Goal: Task Accomplishment & Management: Manage account settings

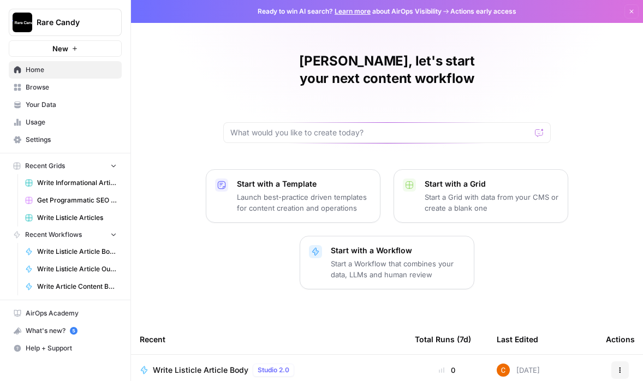
click at [108, 17] on icon "Workspace: Rare Candy" at bounding box center [112, 22] width 11 height 11
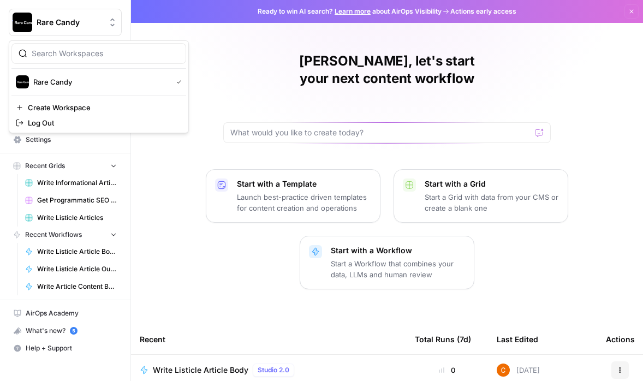
click at [632, 14] on icon "button" at bounding box center [632, 11] width 7 height 7
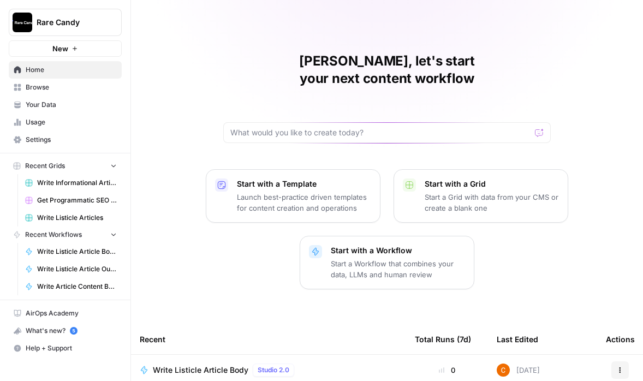
click at [56, 135] on span "Settings" at bounding box center [71, 140] width 91 height 10
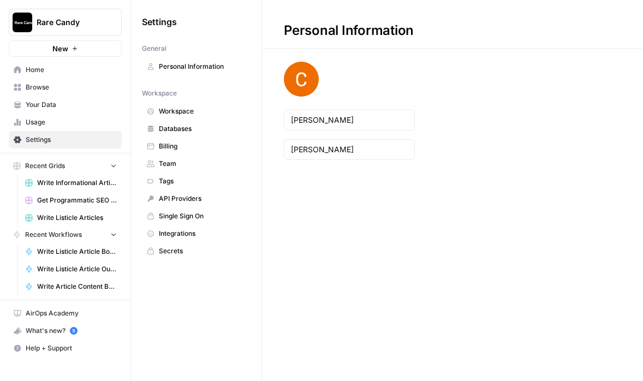
click at [198, 148] on span "Billing" at bounding box center [202, 146] width 87 height 10
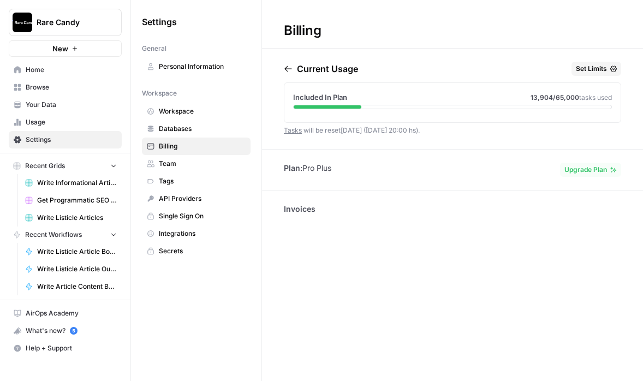
click at [287, 127] on link "Tasks" at bounding box center [293, 130] width 18 height 8
click at [575, 169] on span "Upgrade Plan" at bounding box center [586, 170] width 43 height 10
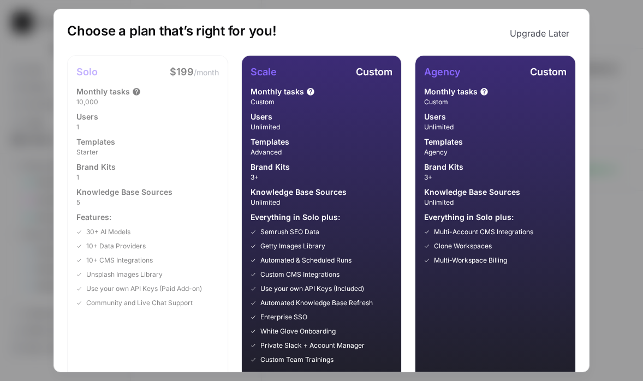
click at [521, 34] on button "Upgrade Later" at bounding box center [540, 33] width 73 height 22
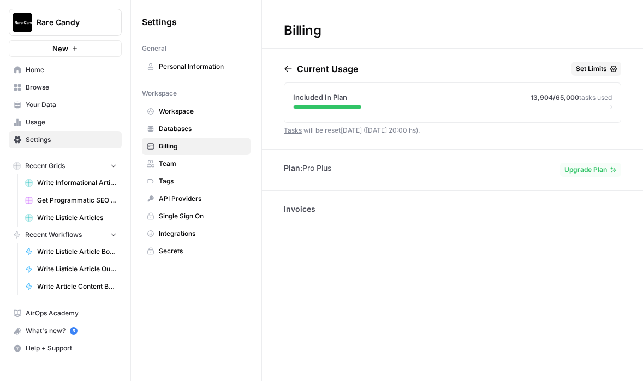
click at [301, 205] on p "Invoices" at bounding box center [453, 209] width 338 height 11
click at [301, 208] on p "Invoices" at bounding box center [453, 209] width 338 height 11
click at [181, 115] on span "Workspace" at bounding box center [202, 112] width 87 height 10
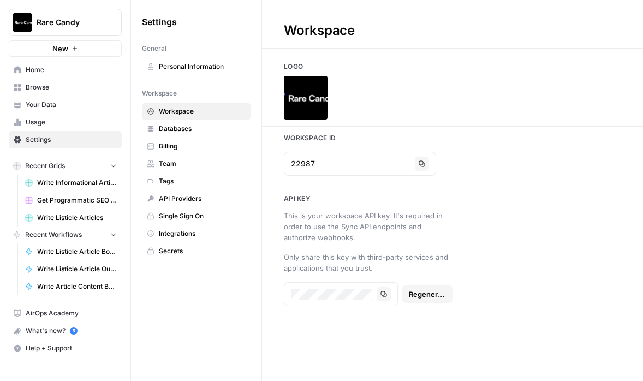
click at [155, 136] on link "Databases" at bounding box center [196, 128] width 109 height 17
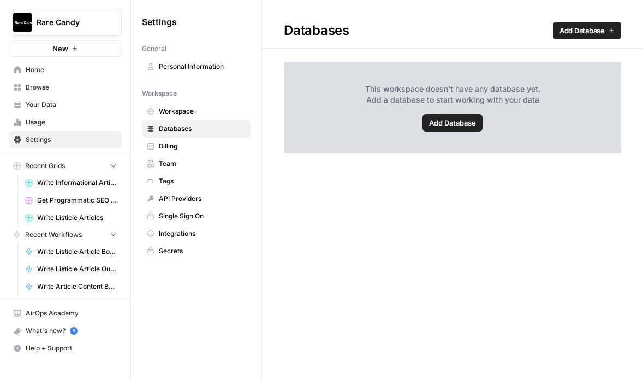
click at [185, 146] on span "Billing" at bounding box center [202, 146] width 87 height 10
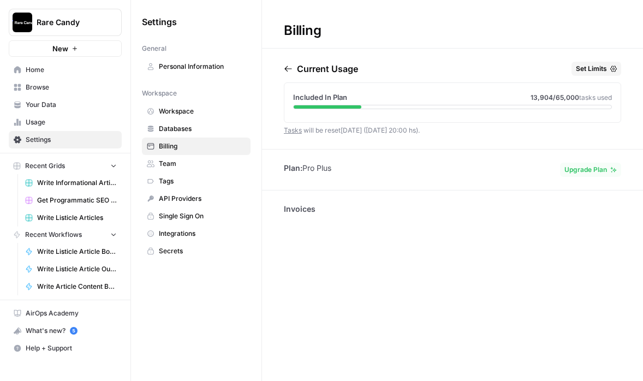
click at [185, 163] on span "Team" at bounding box center [202, 164] width 87 height 10
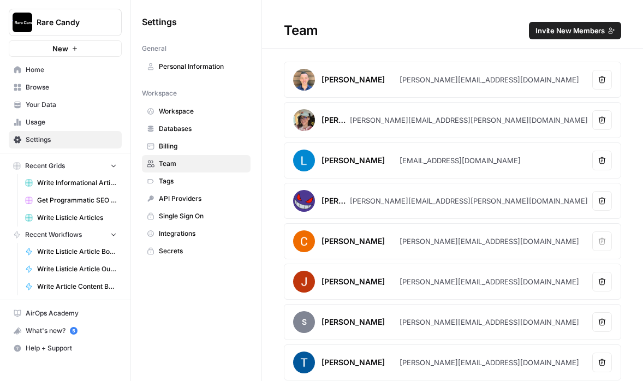
click at [186, 178] on span "Tags" at bounding box center [202, 181] width 87 height 10
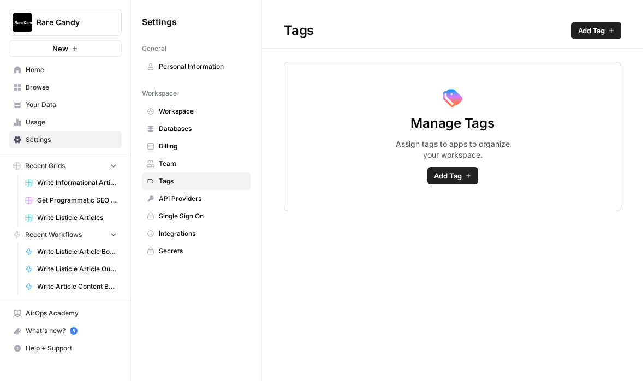
click at [188, 196] on span "API Providers" at bounding box center [202, 199] width 87 height 10
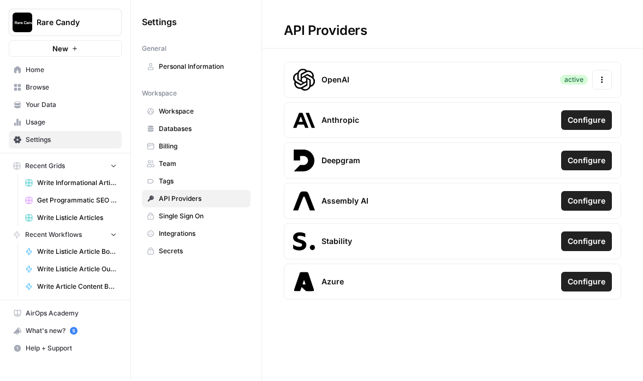
click at [187, 218] on span "Single Sign On" at bounding box center [202, 216] width 87 height 10
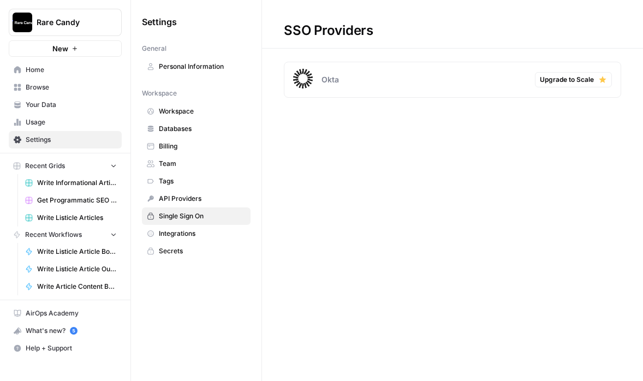
click at [185, 235] on span "Integrations" at bounding box center [202, 234] width 87 height 10
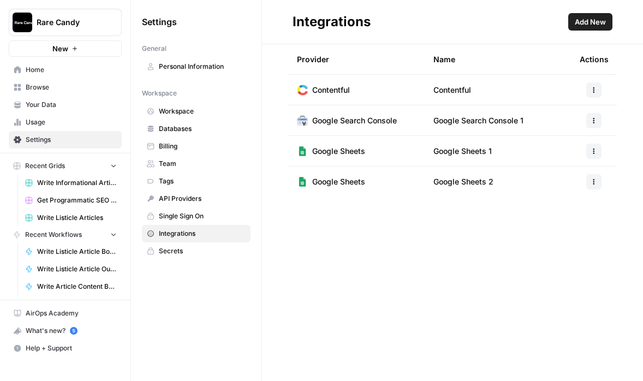
click at [181, 107] on span "Workspace" at bounding box center [202, 112] width 87 height 10
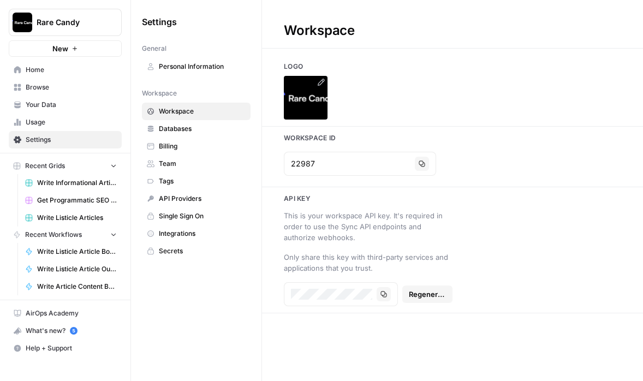
click at [306, 105] on img at bounding box center [306, 98] width 44 height 44
